Goal: Task Accomplishment & Management: Use online tool/utility

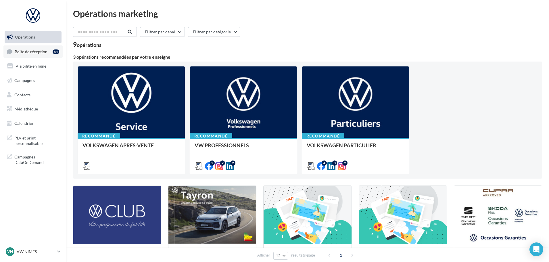
click at [39, 53] on span "Boîte de réception" at bounding box center [31, 51] width 33 height 5
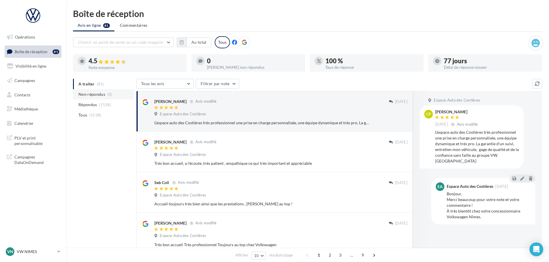
click at [91, 94] on span "Non répondus" at bounding box center [91, 94] width 27 height 6
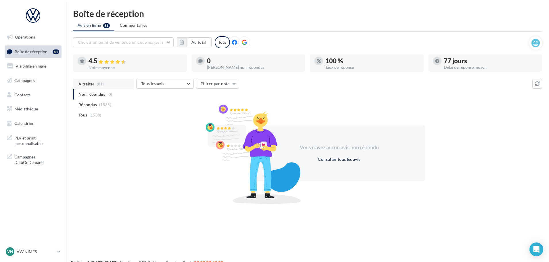
click at [90, 85] on span "A traiter" at bounding box center [86, 84] width 16 height 6
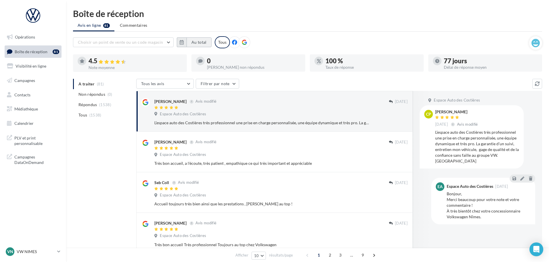
click at [193, 41] on button "Au total" at bounding box center [199, 42] width 25 height 10
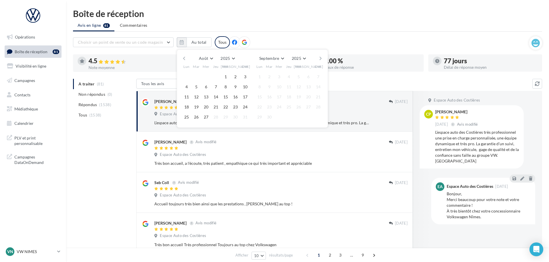
click at [180, 59] on div "Août [PERSON_NAME] Mars Avril Mai Juin Juillet Août Septembre Octobre Novembre …" at bounding box center [252, 88] width 151 height 78
click at [182, 57] on button "button" at bounding box center [184, 58] width 5 height 8
click at [183, 57] on button "button" at bounding box center [184, 58] width 5 height 8
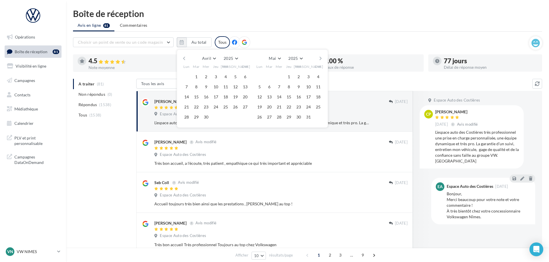
click at [183, 57] on button "button" at bounding box center [184, 58] width 5 height 8
click at [205, 77] on button "1" at bounding box center [206, 76] width 9 height 9
click at [321, 55] on button "button" at bounding box center [320, 58] width 5 height 8
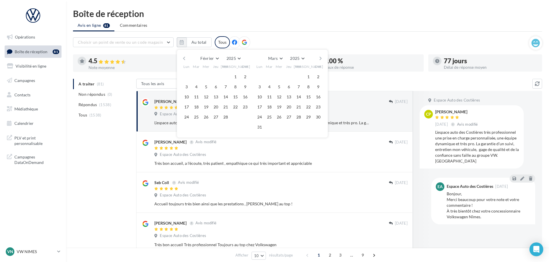
click at [321, 55] on button "button" at bounding box center [320, 58] width 5 height 8
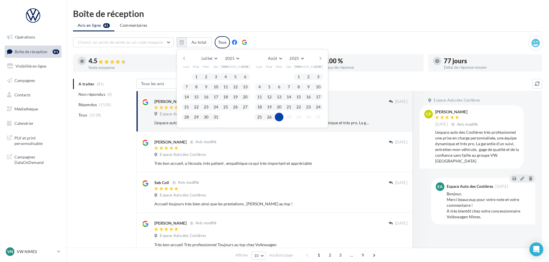
click at [277, 115] on button "27" at bounding box center [279, 117] width 9 height 9
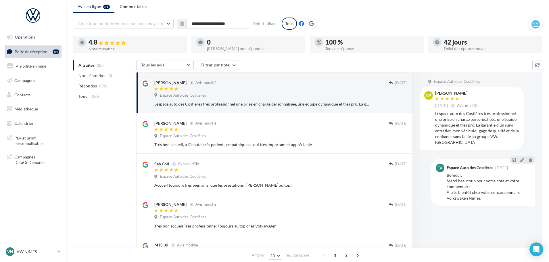
scroll to position [29, 0]
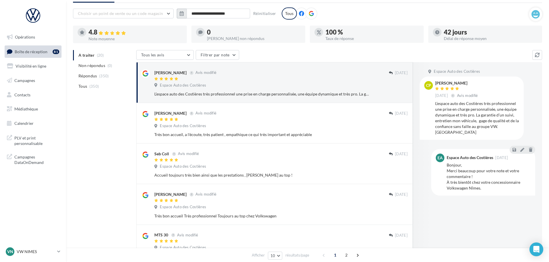
click at [183, 17] on button "button" at bounding box center [182, 14] width 10 height 10
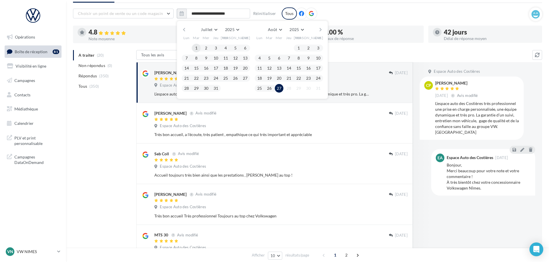
click at [199, 46] on button "1" at bounding box center [196, 48] width 9 height 9
click at [280, 90] on button "27" at bounding box center [279, 88] width 9 height 9
